Goal: Task Accomplishment & Management: Manage account settings

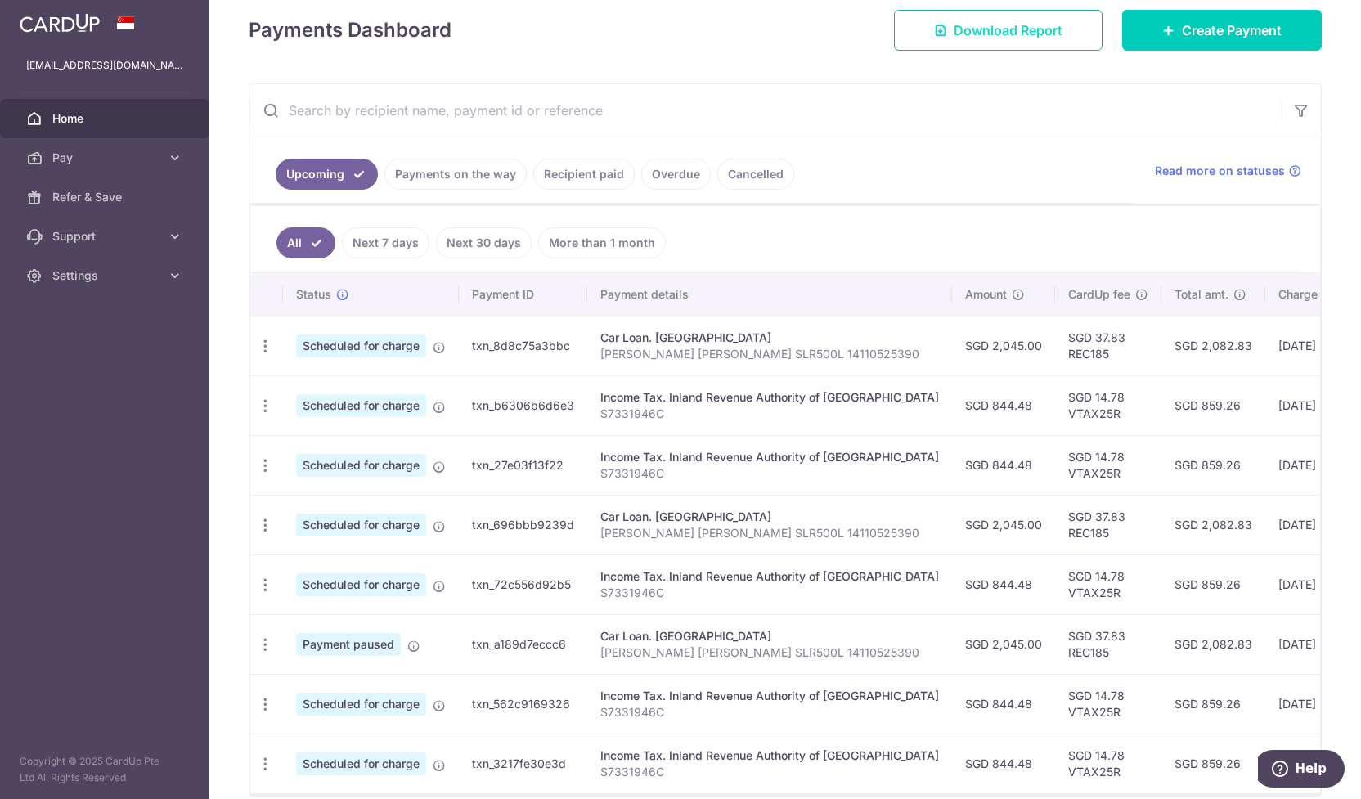
scroll to position [245, 0]
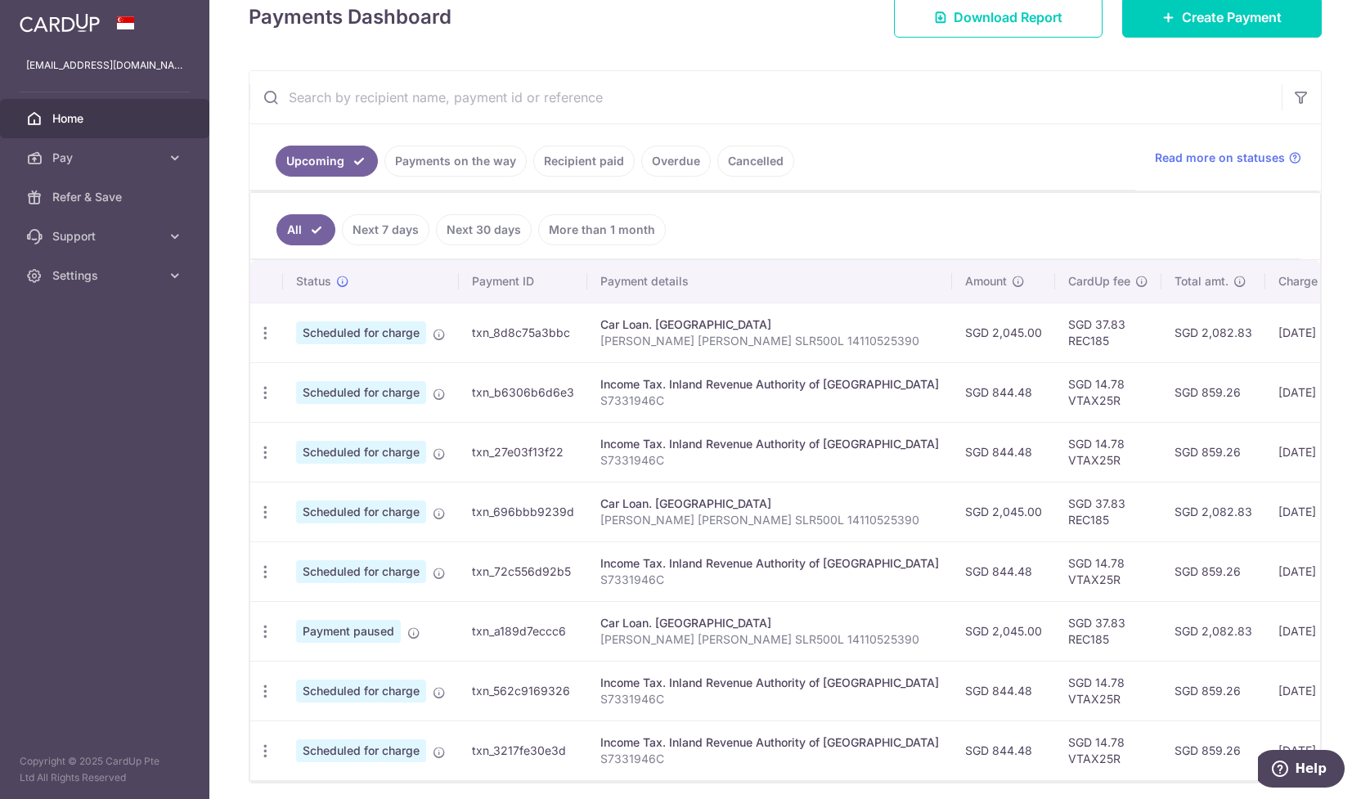
click at [447, 153] on link "Payments on the way" at bounding box center [455, 161] width 142 height 31
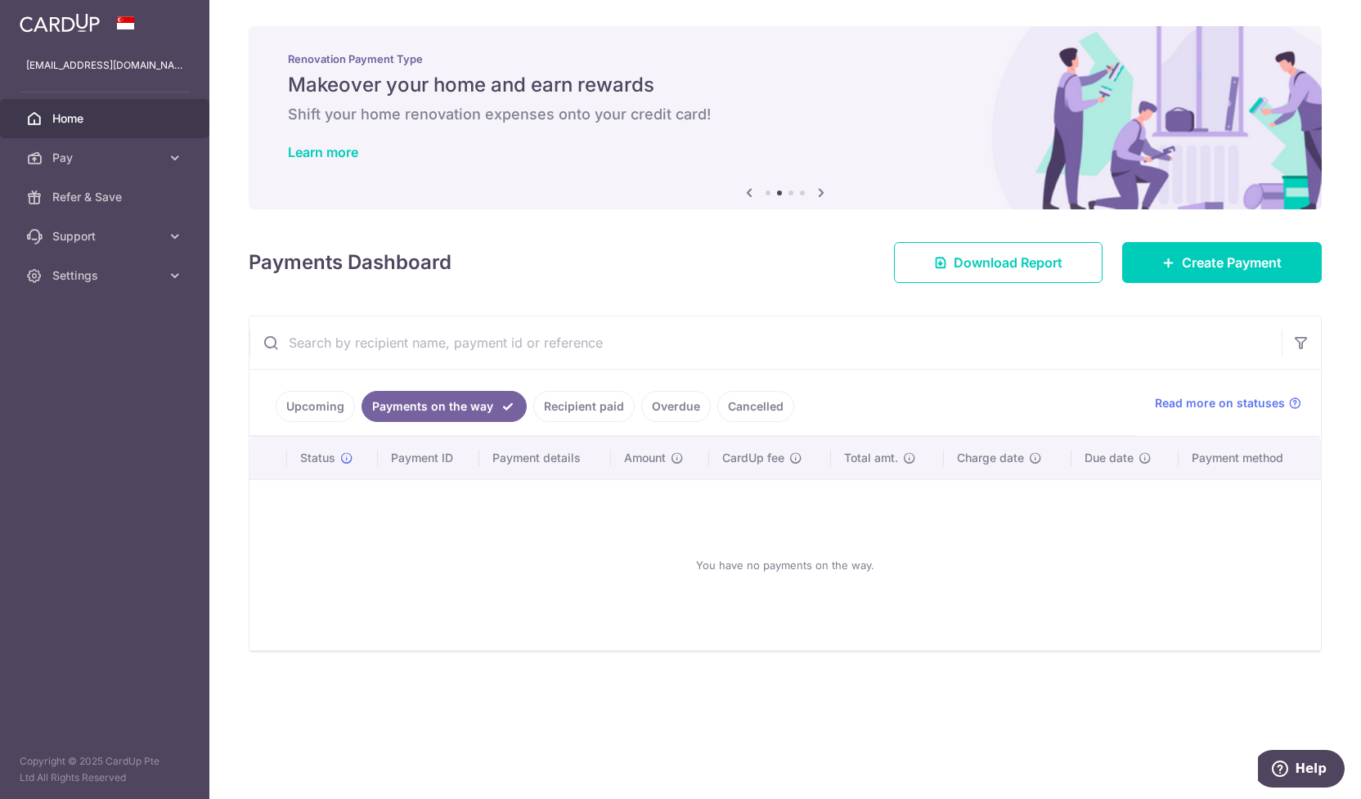
scroll to position [0, 0]
click at [582, 407] on link "Recipient paid" at bounding box center [583, 406] width 101 height 31
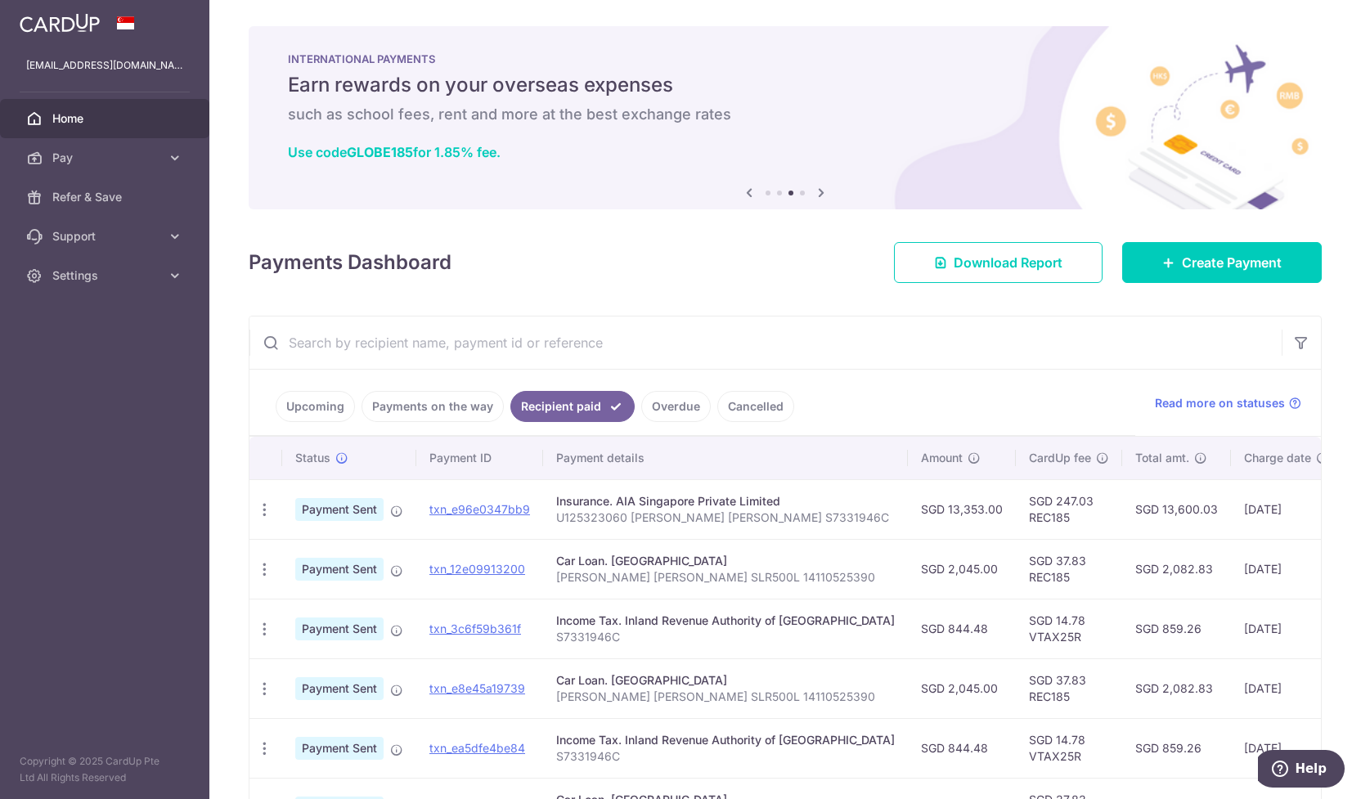
click at [327, 402] on link "Upcoming" at bounding box center [315, 406] width 79 height 31
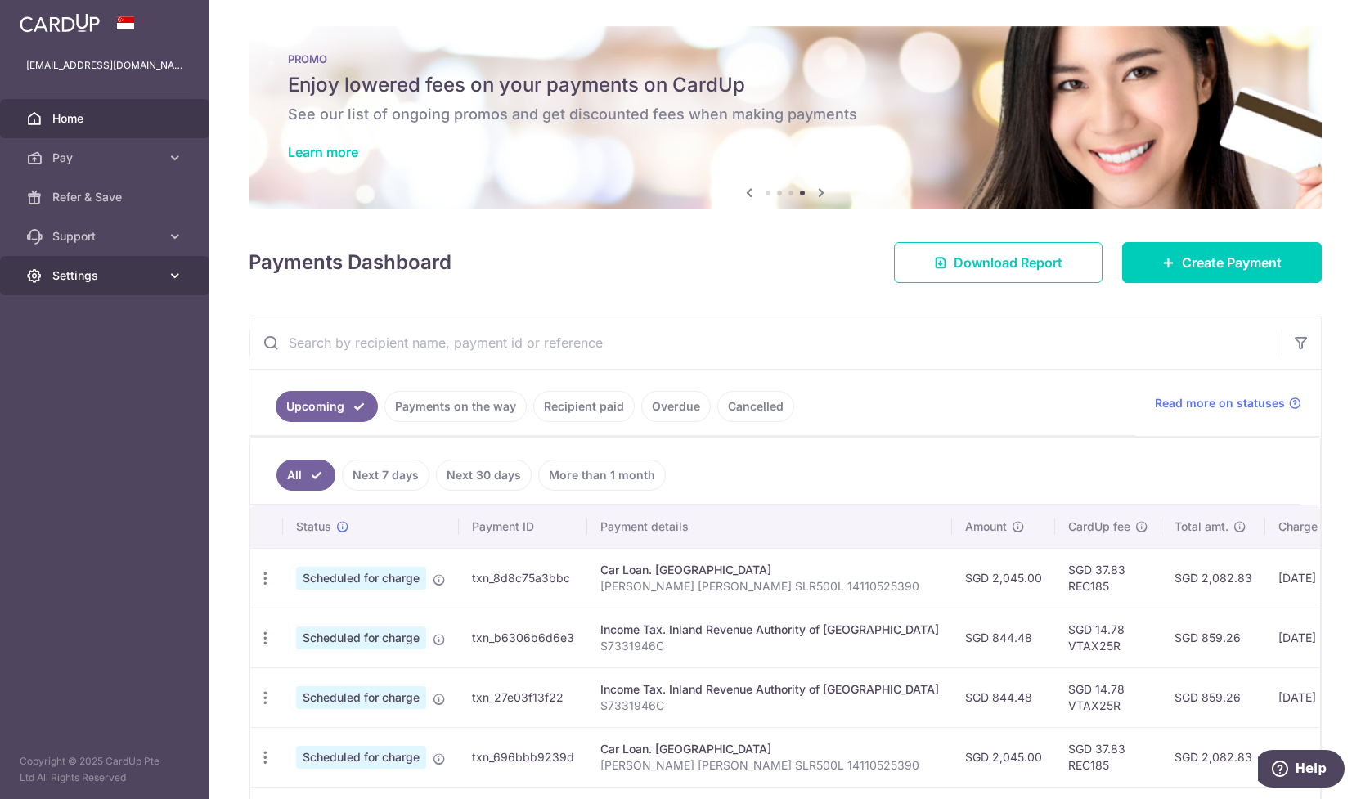
click at [158, 287] on link "Settings" at bounding box center [104, 275] width 209 height 39
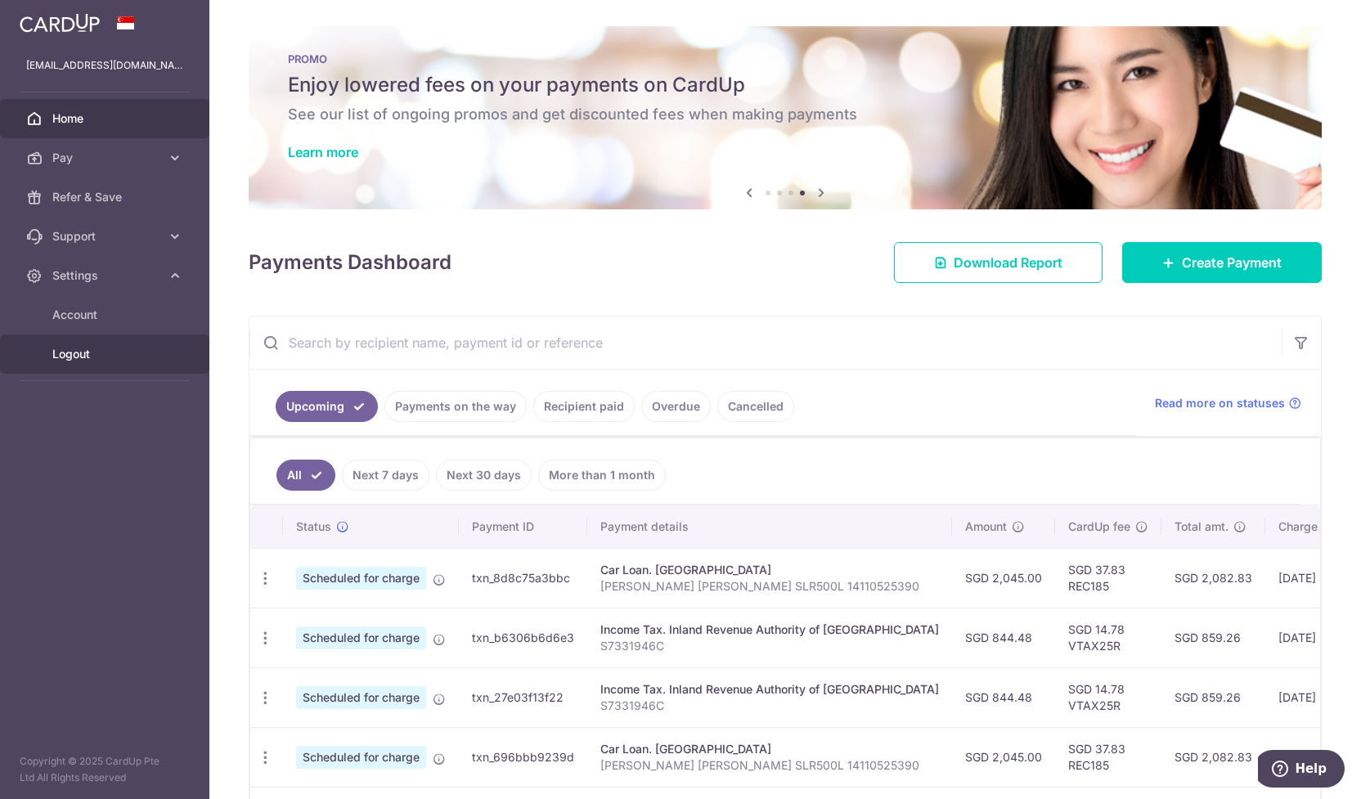
click at [100, 347] on span "Logout" at bounding box center [106, 354] width 108 height 16
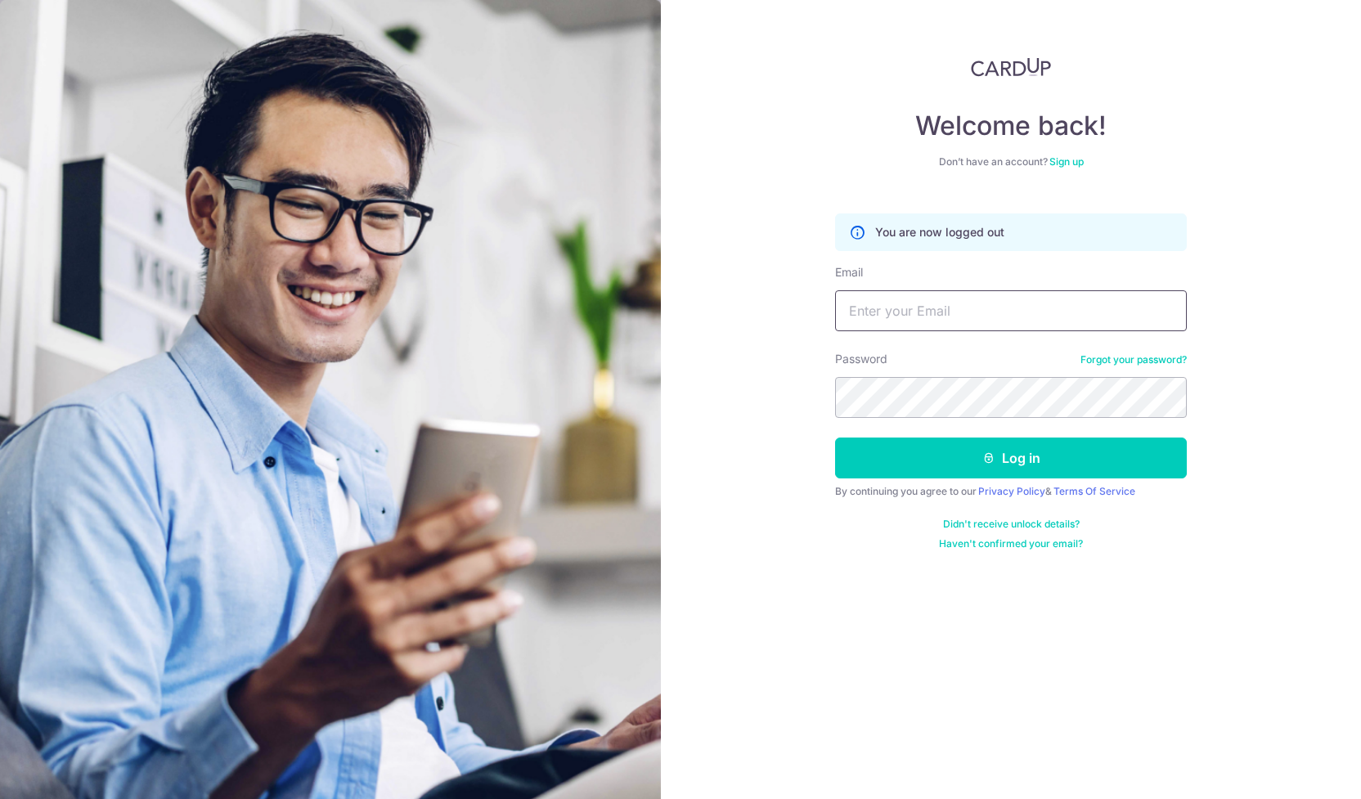
click at [865, 318] on input "Email" at bounding box center [1011, 310] width 352 height 41
type input "[EMAIL_ADDRESS][DOMAIN_NAME]"
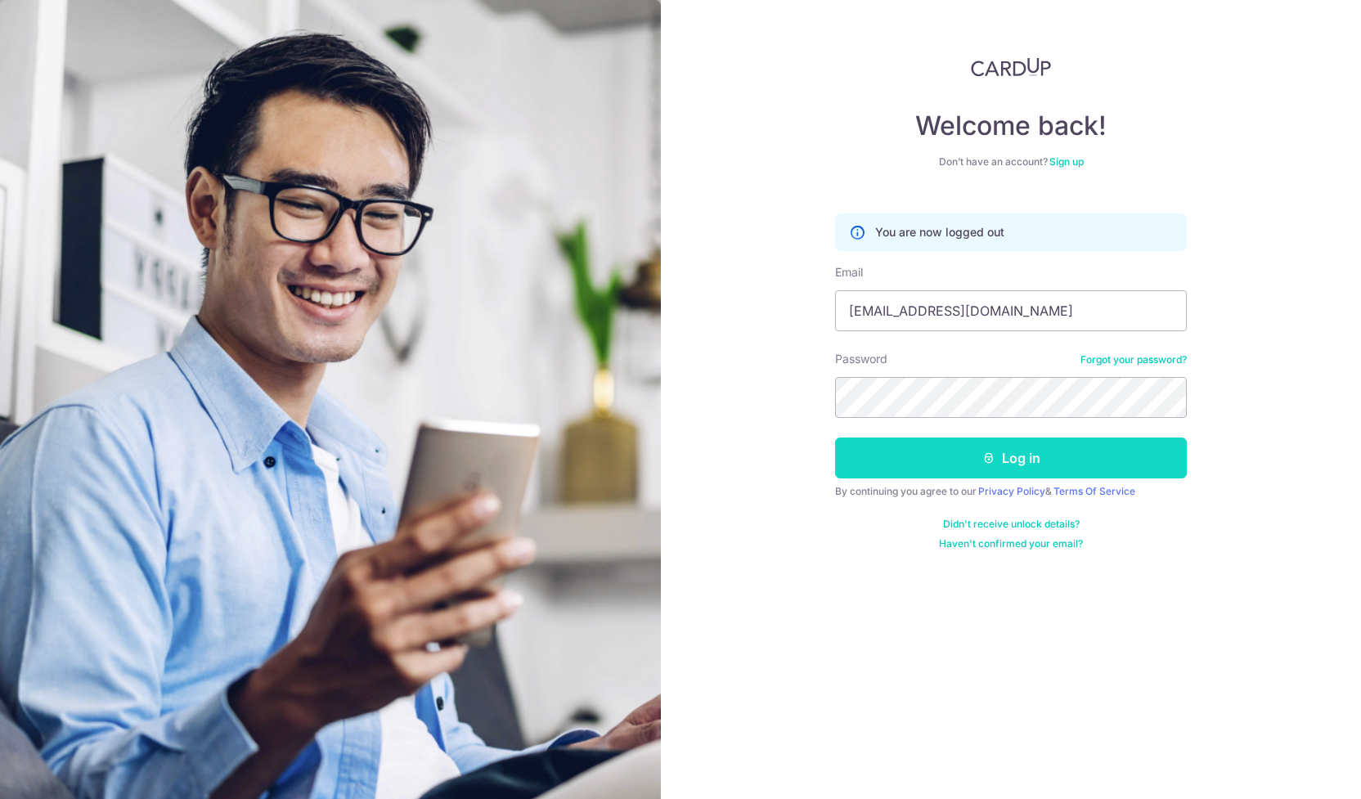
click at [1023, 451] on button "Log in" at bounding box center [1011, 458] width 352 height 41
